Goal: Task Accomplishment & Management: Manage account settings

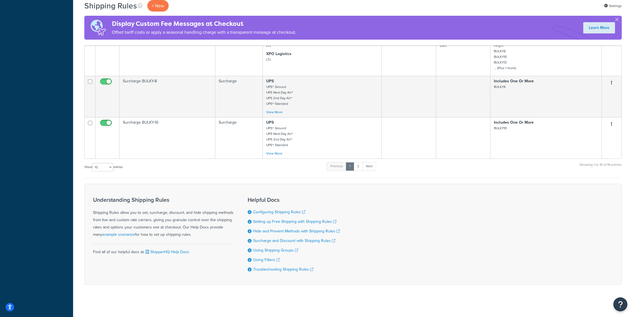
scroll to position [382, 0]
click at [360, 166] on link "2" at bounding box center [358, 165] width 9 height 8
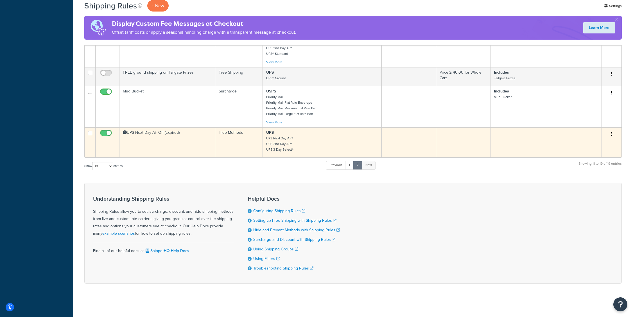
click at [288, 152] on small "UPS Next Day Air® UPS 2nd Day Air® UPS 3 Day Select®" at bounding box center [279, 144] width 27 height 16
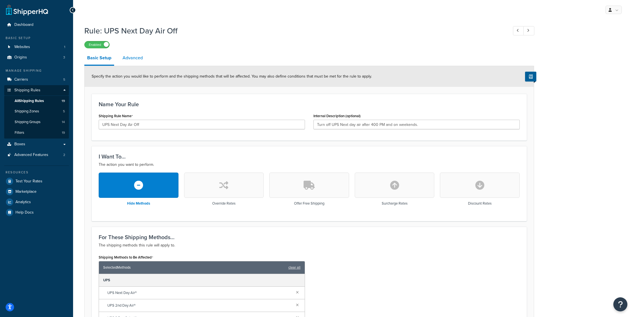
click at [138, 56] on link "Advanced" at bounding box center [133, 57] width 26 height 13
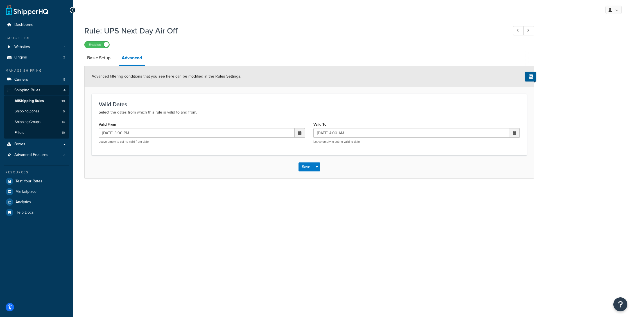
click at [299, 135] on span at bounding box center [299, 133] width 3 height 4
click at [287, 171] on td "12" at bounding box center [289, 169] width 10 height 8
type input "[DATE] 3:00 PM"
click at [515, 132] on span at bounding box center [514, 133] width 3 height 4
click at [464, 179] on td "15" at bounding box center [465, 177] width 10 height 8
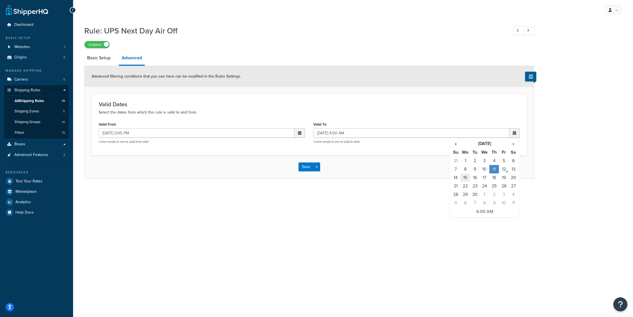
type input "[DATE] 4:00 AM"
click at [305, 166] on button "Save" at bounding box center [306, 166] width 15 height 9
